Goal: Information Seeking & Learning: Learn about a topic

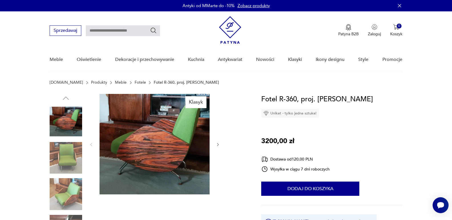
click at [217, 145] on icon "button" at bounding box center [218, 145] width 5 height 5
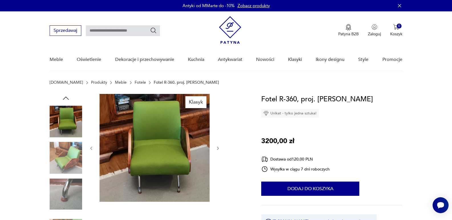
click at [217, 145] on div at bounding box center [154, 148] width 131 height 109
click at [58, 159] on img at bounding box center [66, 158] width 33 height 33
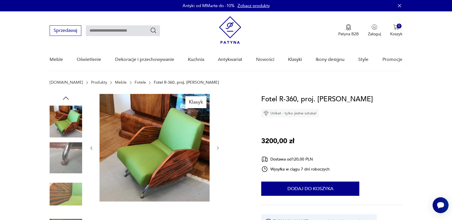
click at [58, 164] on img at bounding box center [66, 158] width 33 height 33
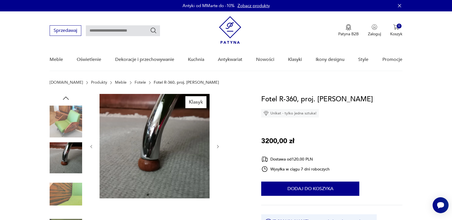
click at [61, 195] on img at bounding box center [66, 194] width 33 height 33
